Goal: Information Seeking & Learning: Find contact information

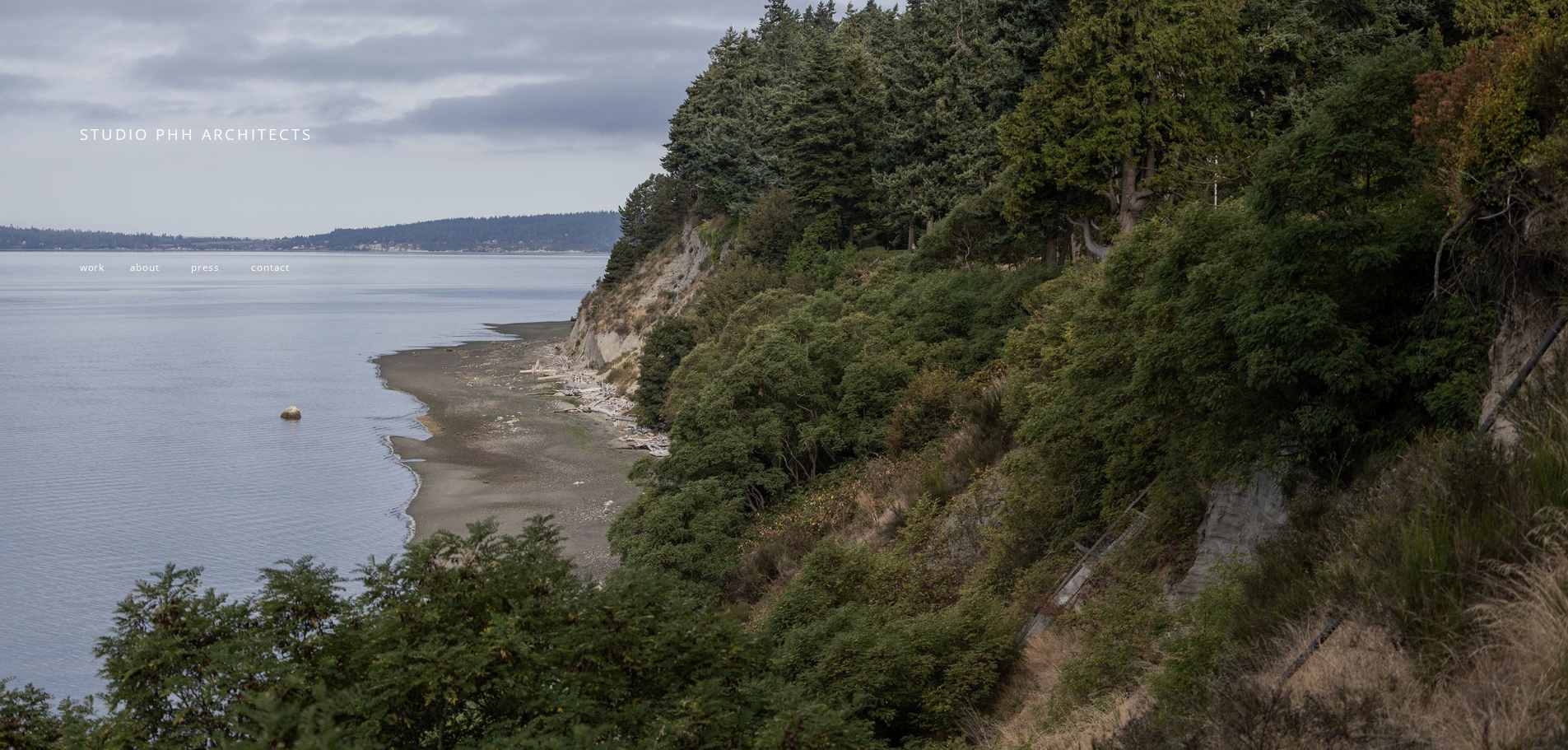
scroll to position [349, 0]
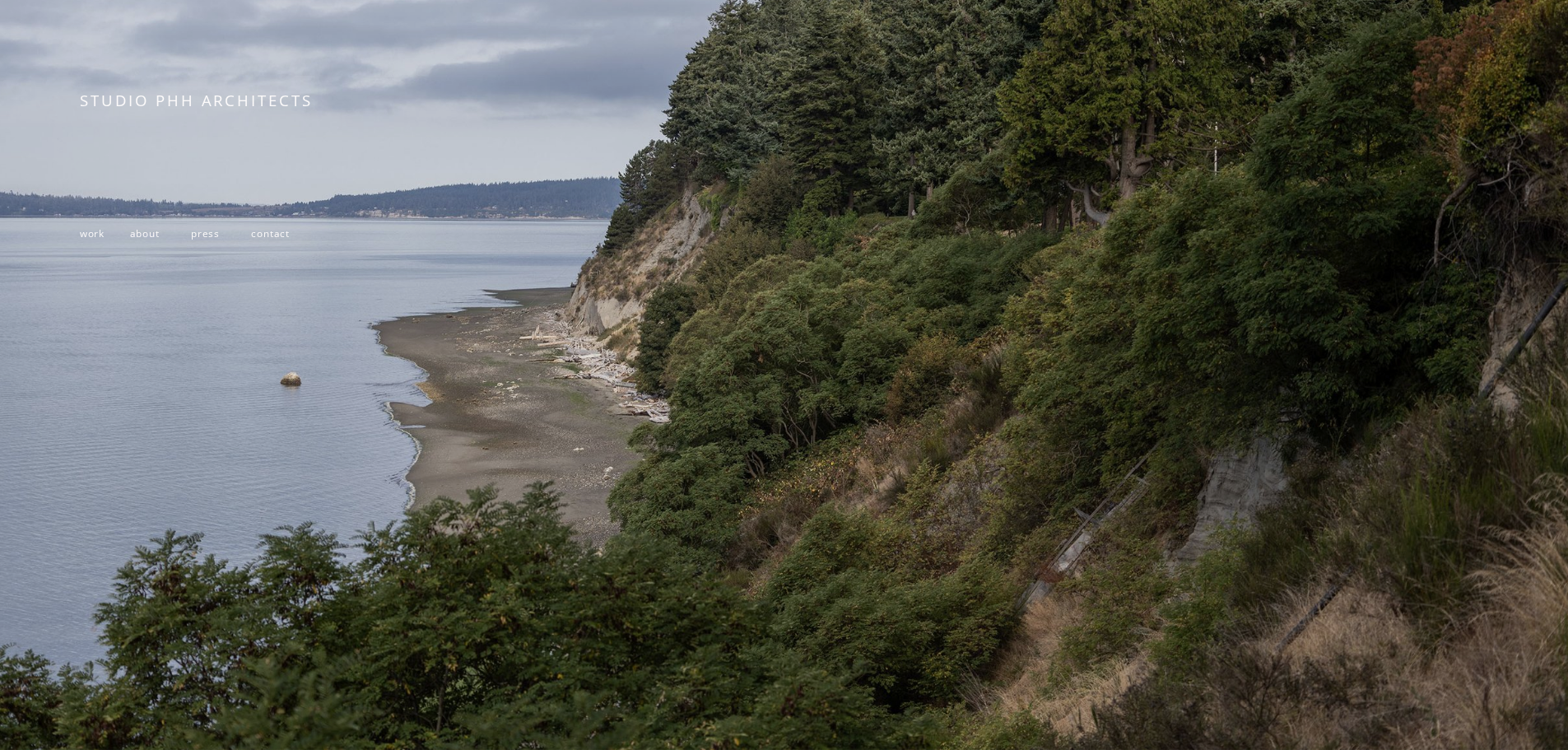
click at [261, 228] on span "contact" at bounding box center [270, 232] width 39 height 13
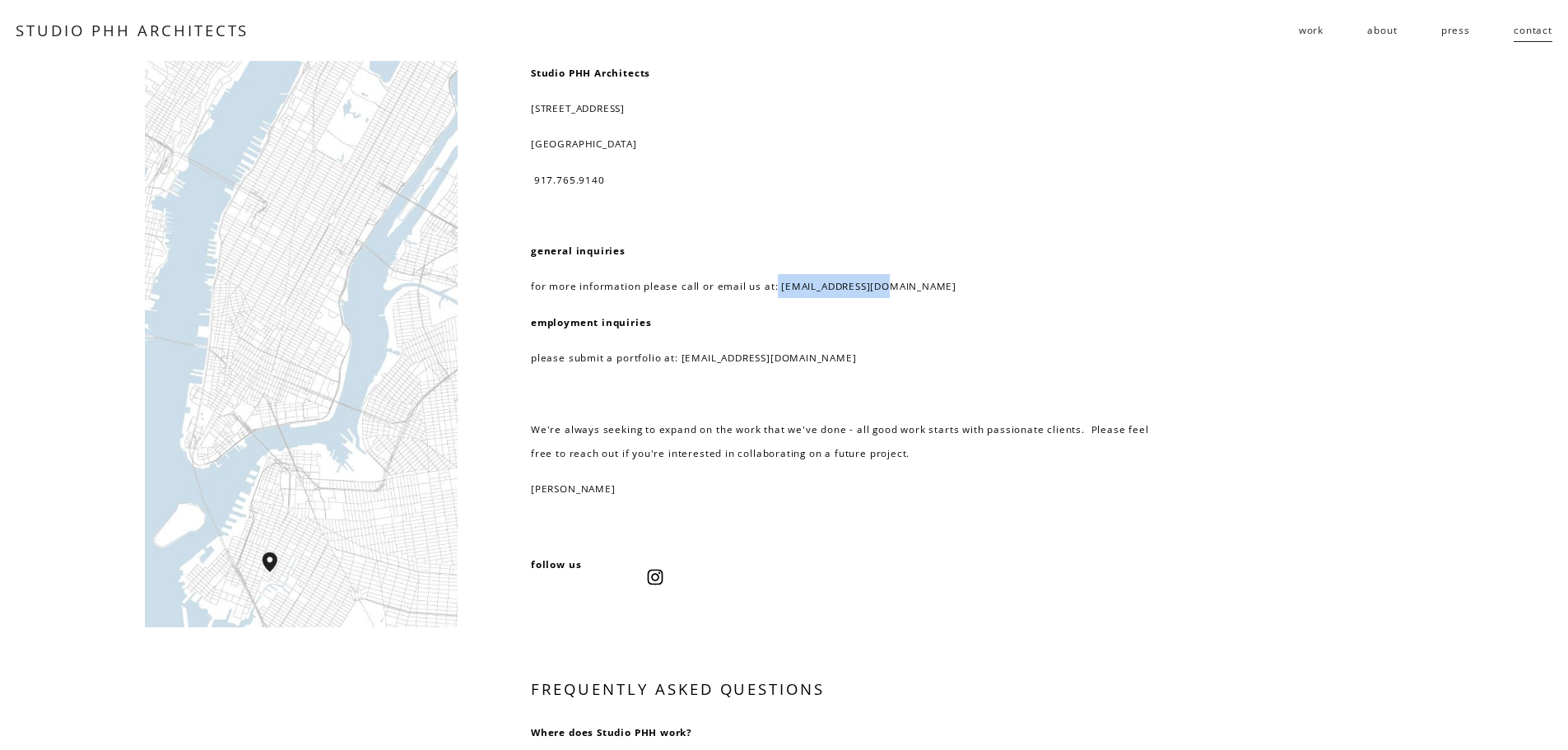
drag, startPoint x: 774, startPoint y: 287, endPoint x: 879, endPoint y: 292, distance: 105.1
click at [879, 292] on p "for more information please call or email us at: [EMAIL_ADDRESS][DOMAIN_NAME]" at bounding box center [848, 286] width 635 height 24
copy p "[EMAIL_ADDRESS][DOMAIN_NAME]"
